Goal: Navigation & Orientation: Go to known website

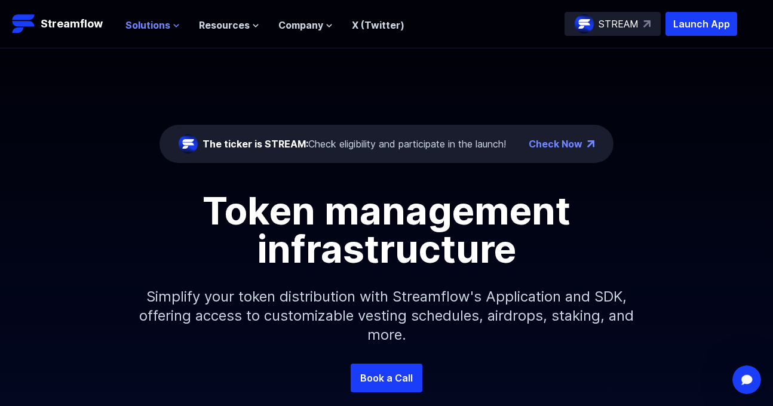
click at [161, 22] on span "Solutions" at bounding box center [147, 25] width 45 height 14
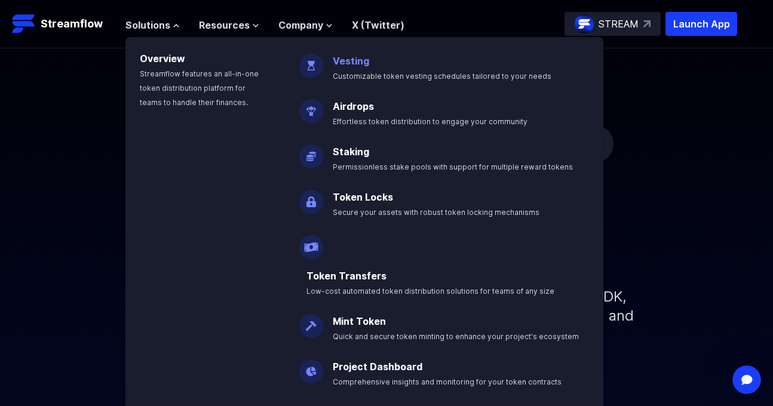
click at [355, 73] on span "Customizable token vesting schedules tailored to your needs" at bounding box center [442, 76] width 219 height 9
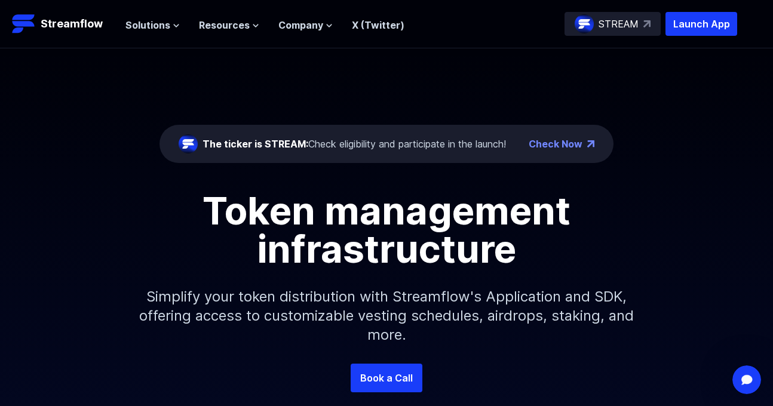
click at [168, 16] on nav "Solutions Overview Streamflow features an all-in-one token distribution platfor…" at bounding box center [264, 24] width 279 height 16
click at [172, 33] on div "Solutions Overview Streamflow features an all-in-one token distribution platfor…" at bounding box center [264, 24] width 279 height 24
click at [171, 19] on button "Solutions" at bounding box center [152, 25] width 54 height 14
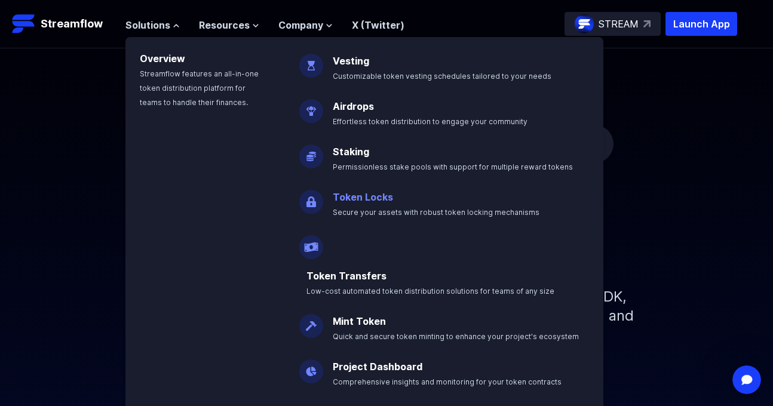
click at [374, 197] on link "Token Locks" at bounding box center [363, 197] width 60 height 12
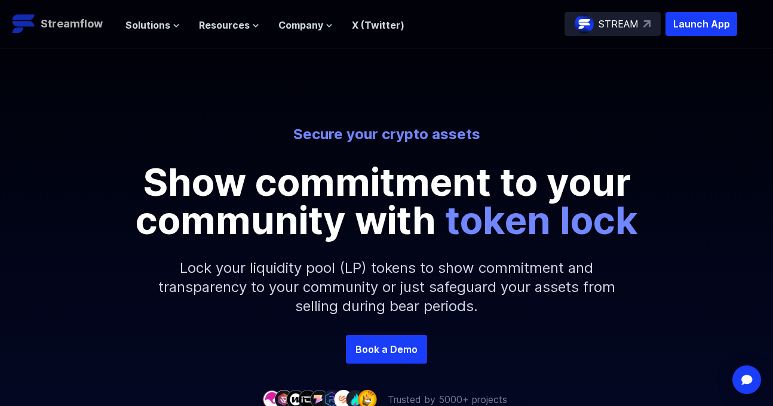
click at [54, 29] on p "Streamflow" at bounding box center [72, 24] width 62 height 17
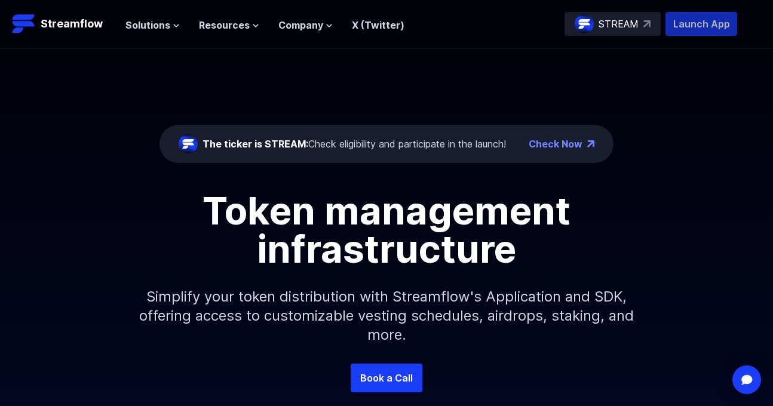
click at [683, 16] on p "Launch App" at bounding box center [702, 24] width 72 height 24
